Goal: Task Accomplishment & Management: Complete application form

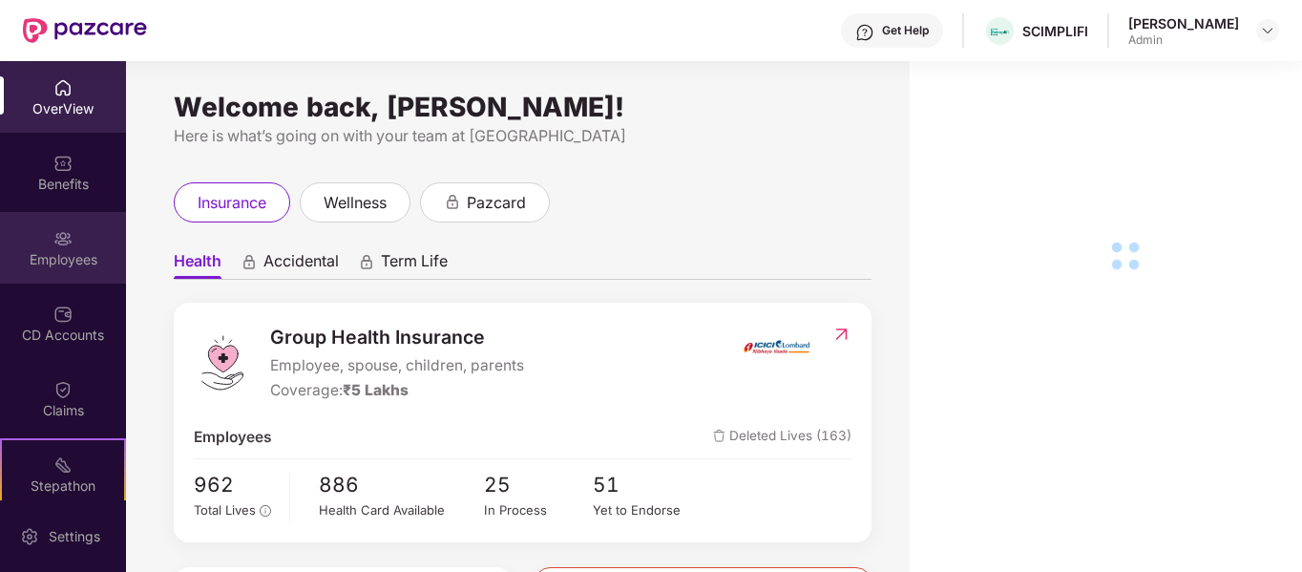
click at [68, 229] on img at bounding box center [62, 238] width 19 height 19
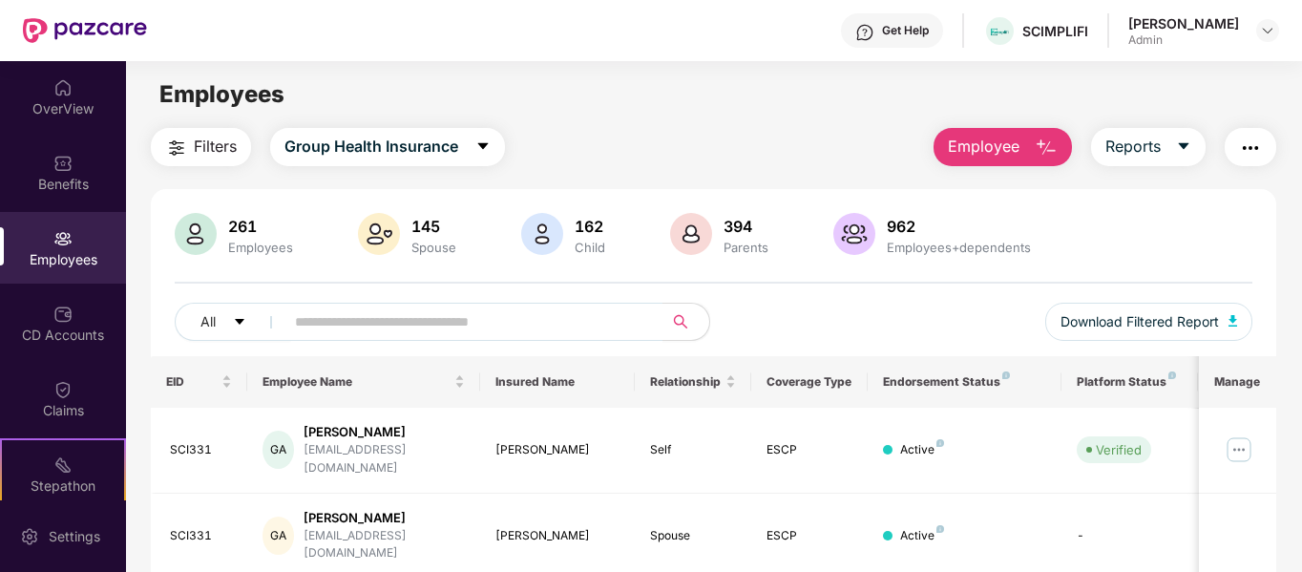
click at [950, 145] on span "Employee" at bounding box center [984, 147] width 72 height 24
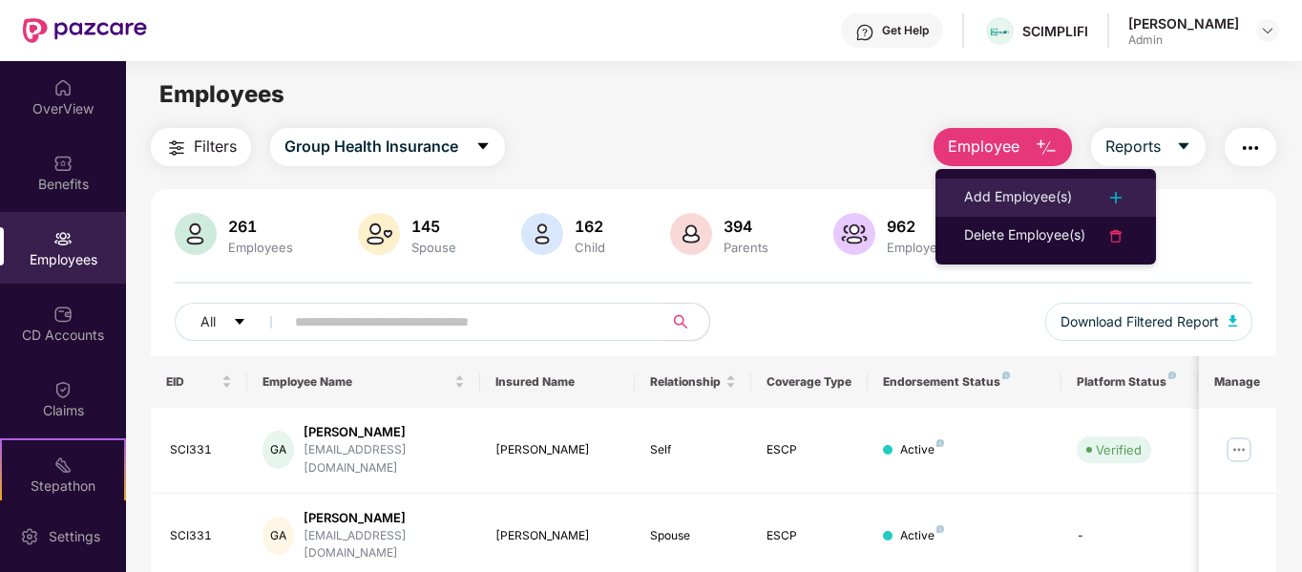
click at [1019, 200] on div "Add Employee(s)" at bounding box center [1018, 197] width 108 height 23
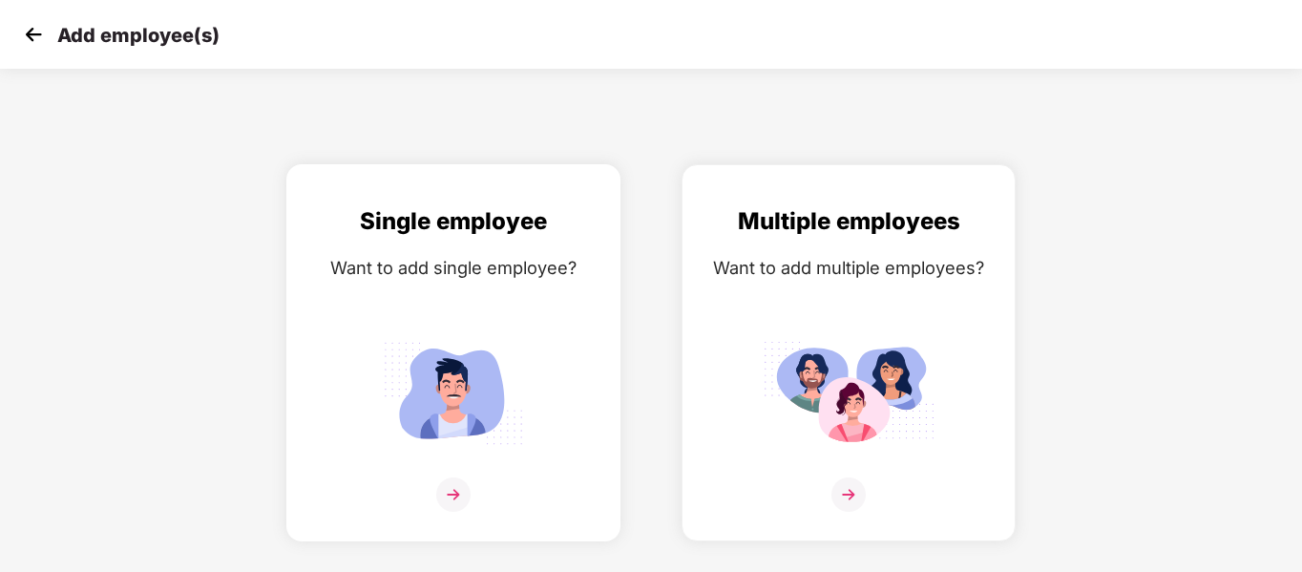
click at [461, 496] on img at bounding box center [453, 494] width 34 height 34
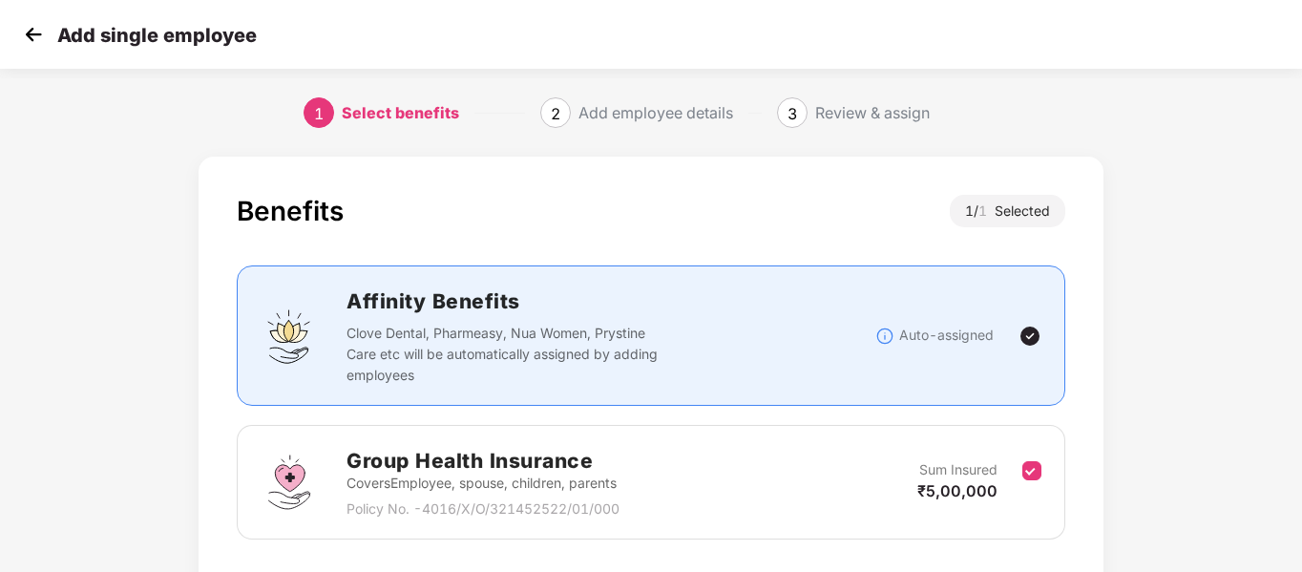
scroll to position [134, 0]
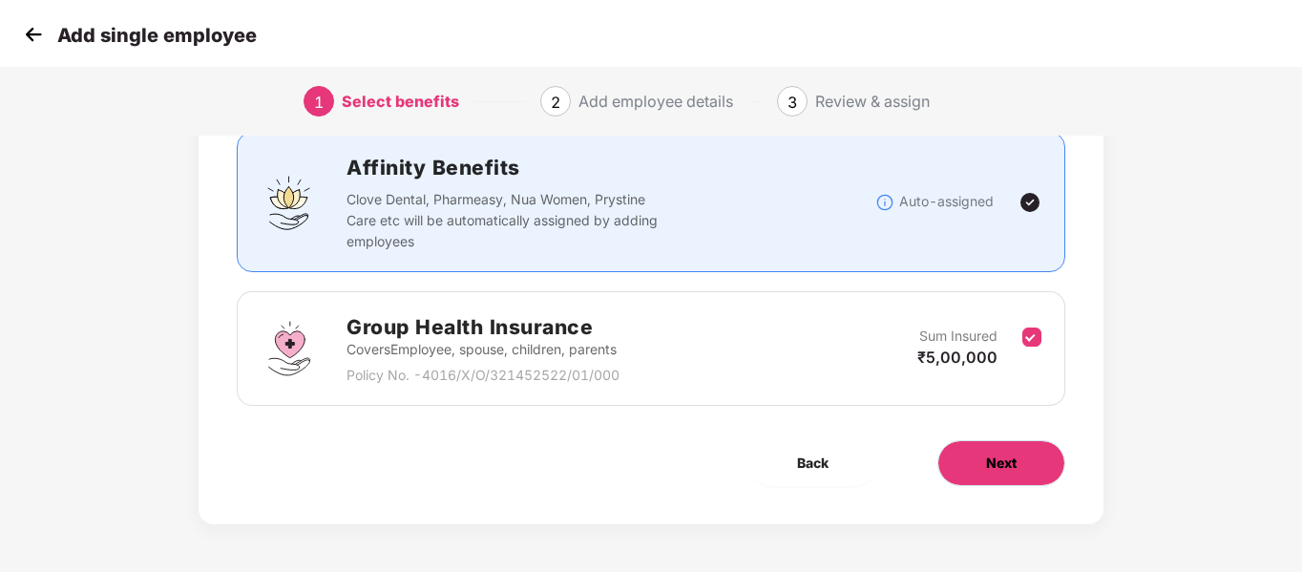
click at [994, 447] on button "Next" at bounding box center [1001, 463] width 128 height 46
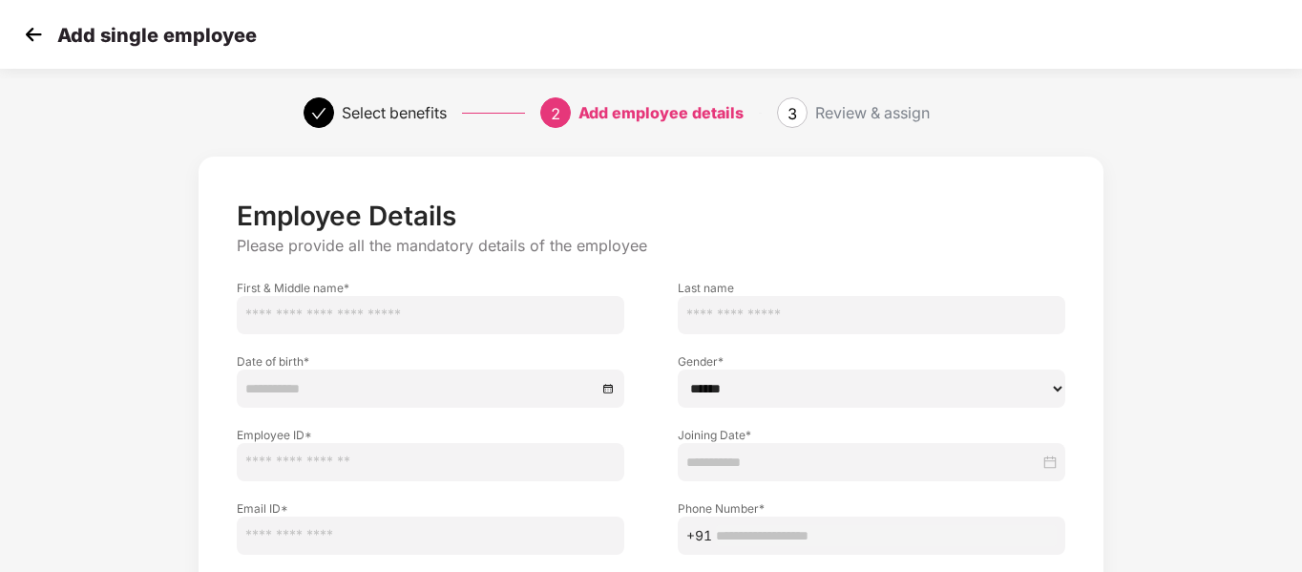
scroll to position [193, 0]
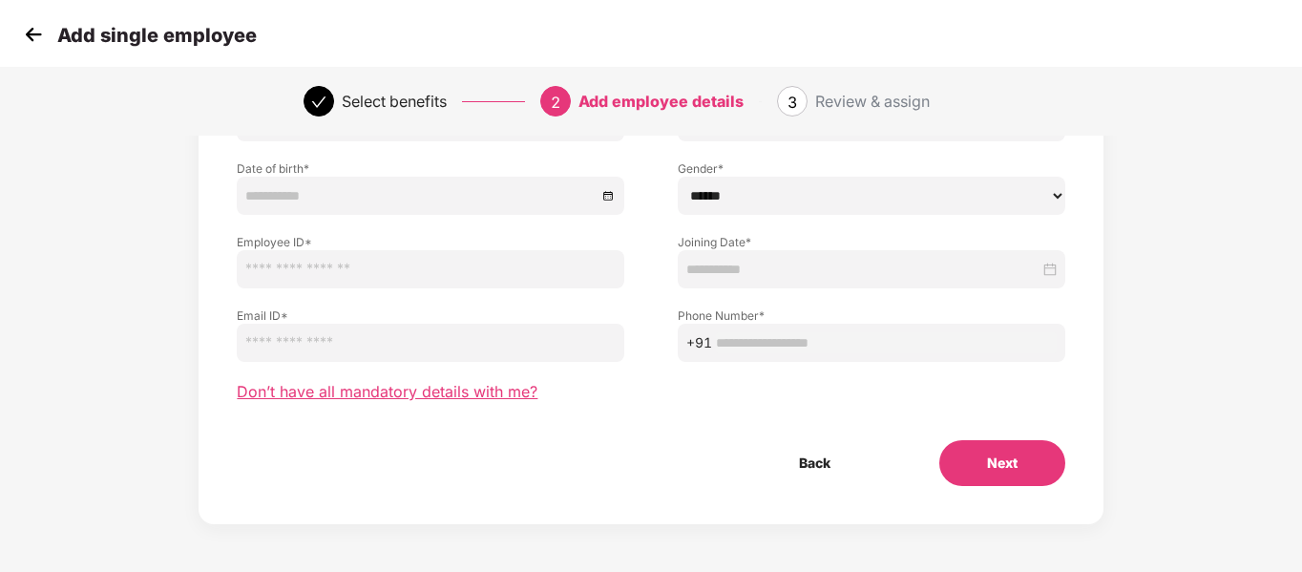
click at [456, 387] on span "Don’t have all mandatory details with me?" at bounding box center [387, 392] width 301 height 20
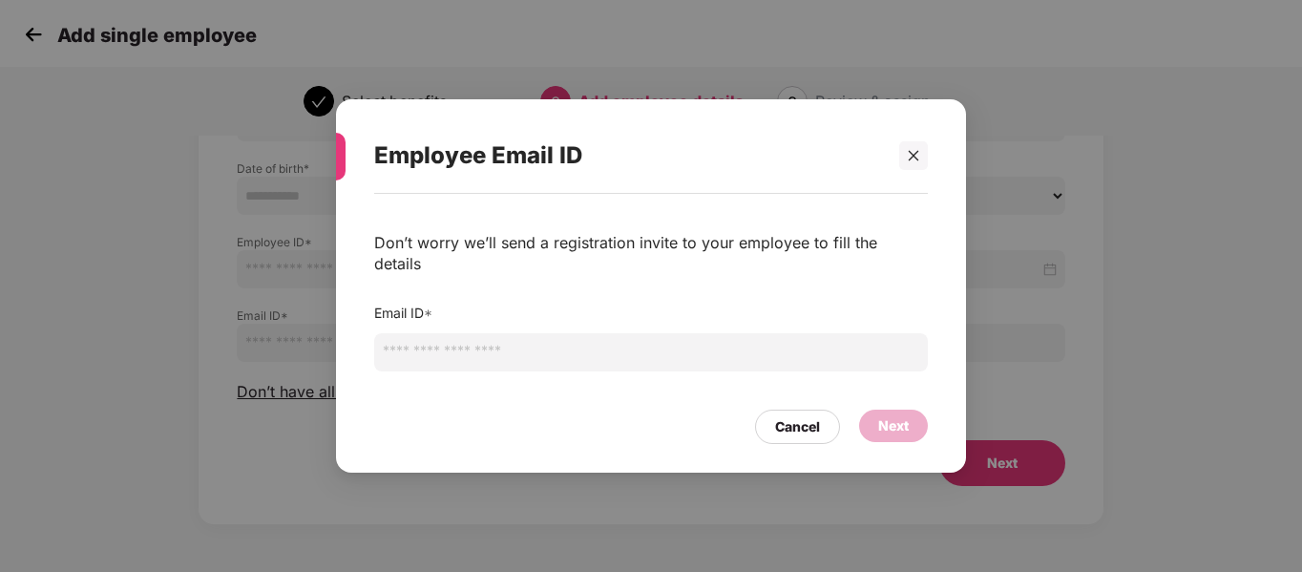
click at [465, 347] on input "email" at bounding box center [651, 352] width 554 height 38
paste input "**********"
type input "**********"
click at [885, 417] on div "Next" at bounding box center [893, 425] width 31 height 21
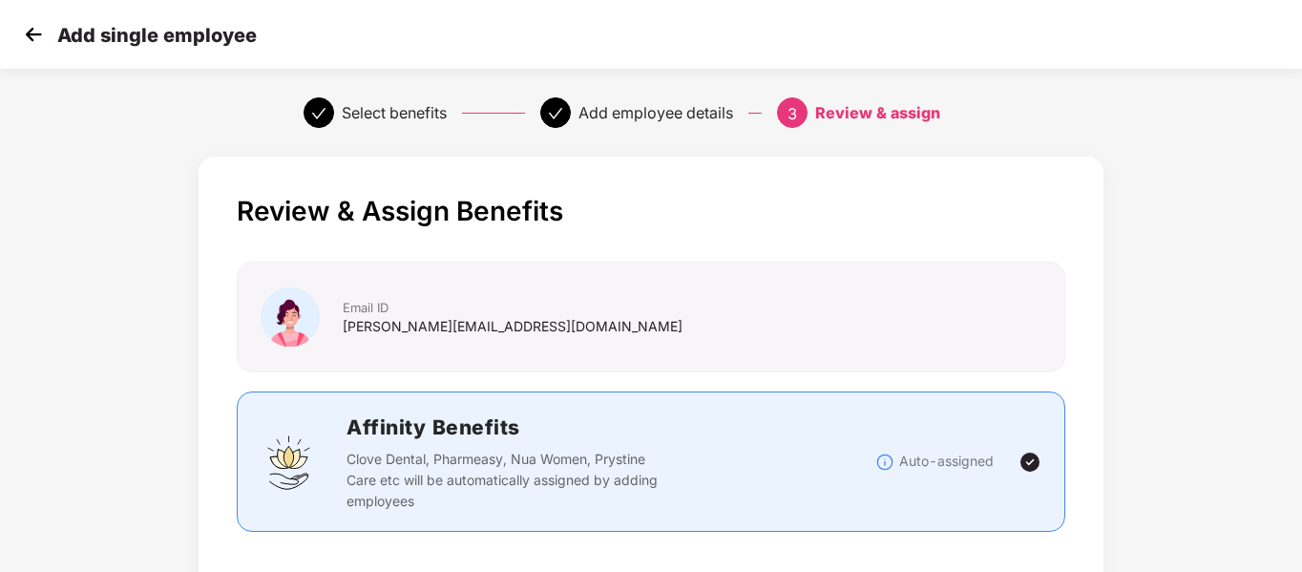
scroll to position [515, 0]
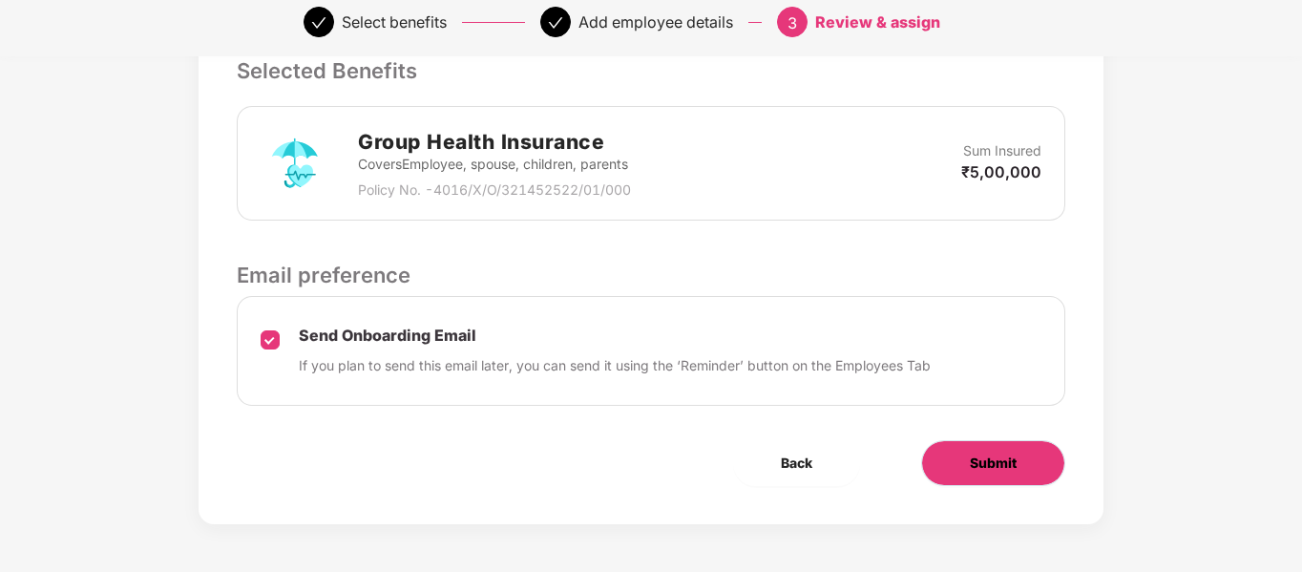
click at [1021, 458] on button "Submit" at bounding box center [993, 463] width 144 height 46
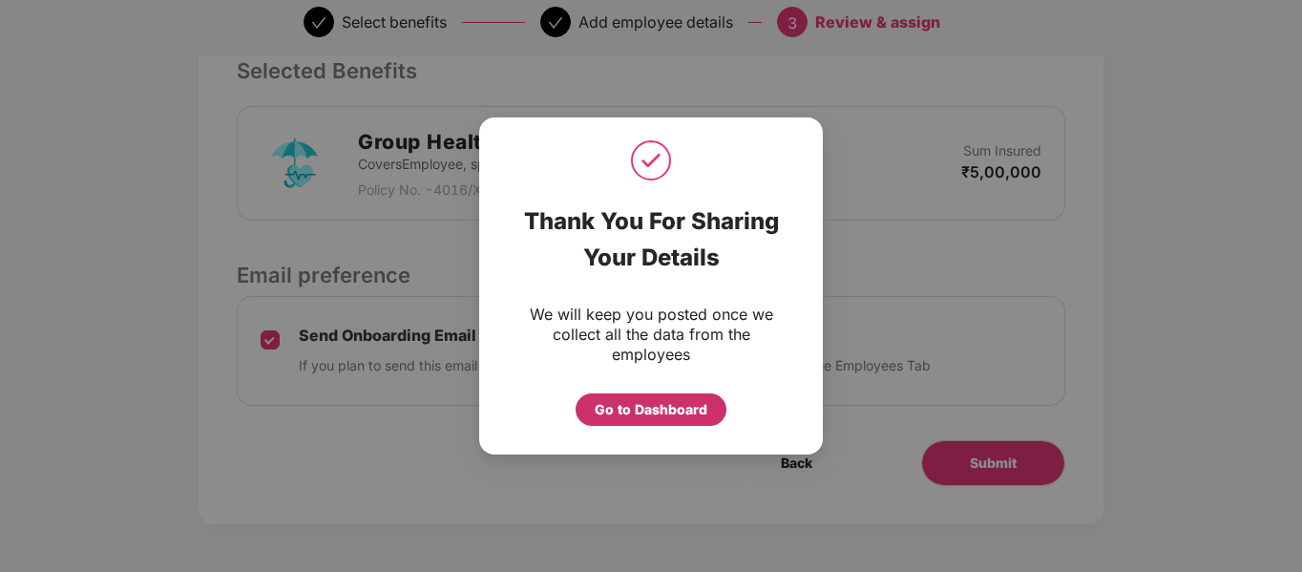
click at [610, 406] on div "Go to Dashboard" at bounding box center [651, 409] width 113 height 21
